Goal: Task Accomplishment & Management: Complete application form

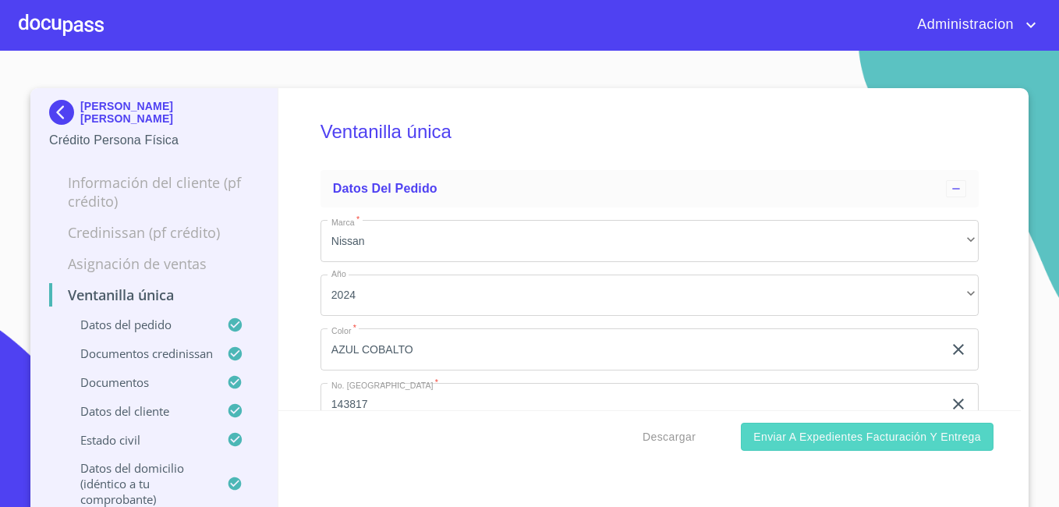
click at [762, 439] on span "Enviar a Expedientes Facturación y Entrega" at bounding box center [867, 436] width 228 height 19
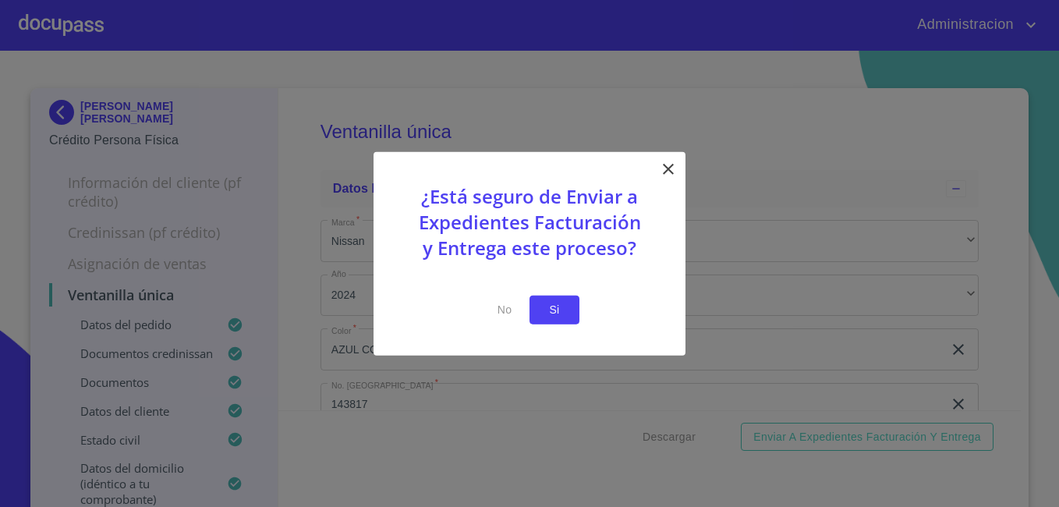
click at [562, 323] on button "Si" at bounding box center [554, 310] width 50 height 29
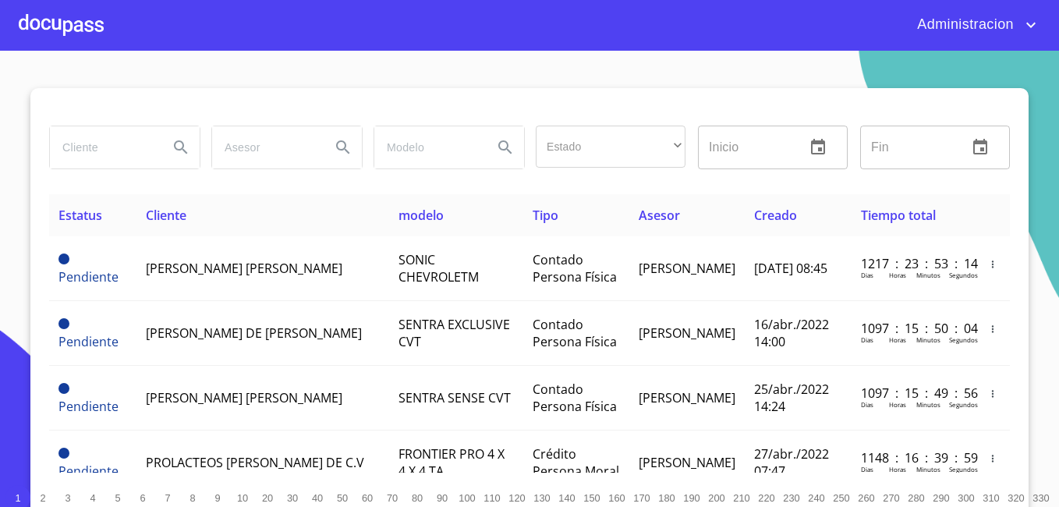
click at [95, 143] on input "search" at bounding box center [103, 147] width 106 height 42
type input "[PERSON_NAME] de la [PERSON_NAME]"
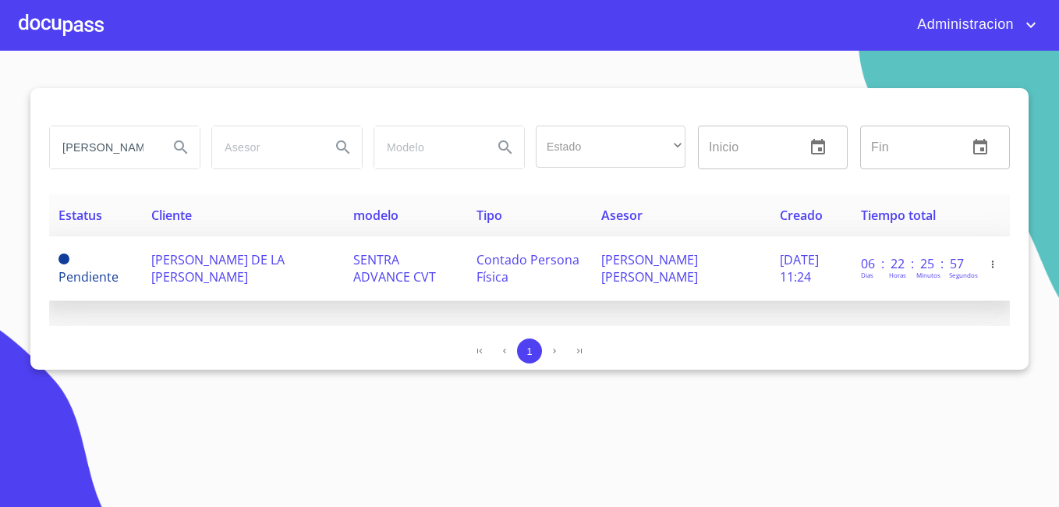
click at [170, 278] on span "[PERSON_NAME] DE LA [PERSON_NAME]" at bounding box center [217, 268] width 133 height 34
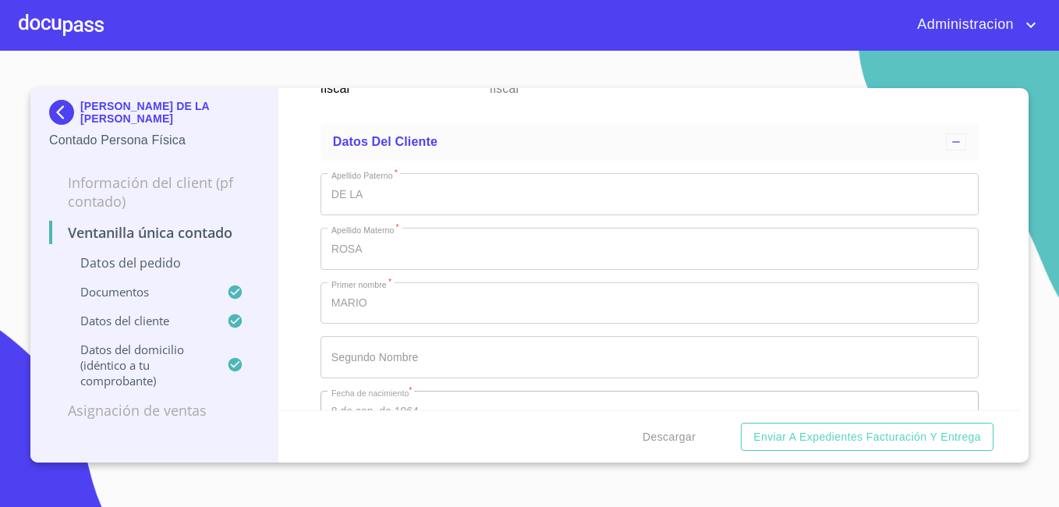
scroll to position [2807, 0]
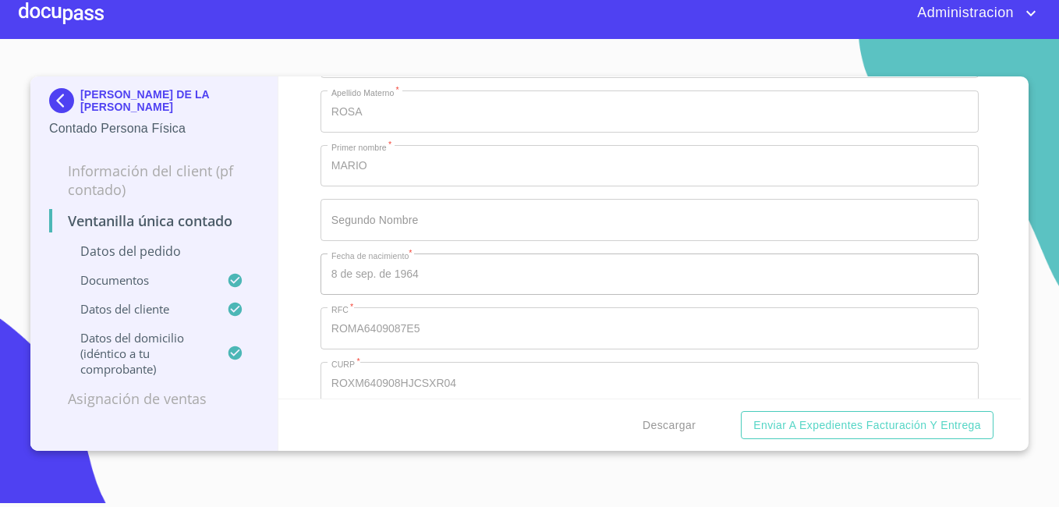
scroll to position [2908, 0]
